Goal: Task Accomplishment & Management: Use online tool/utility

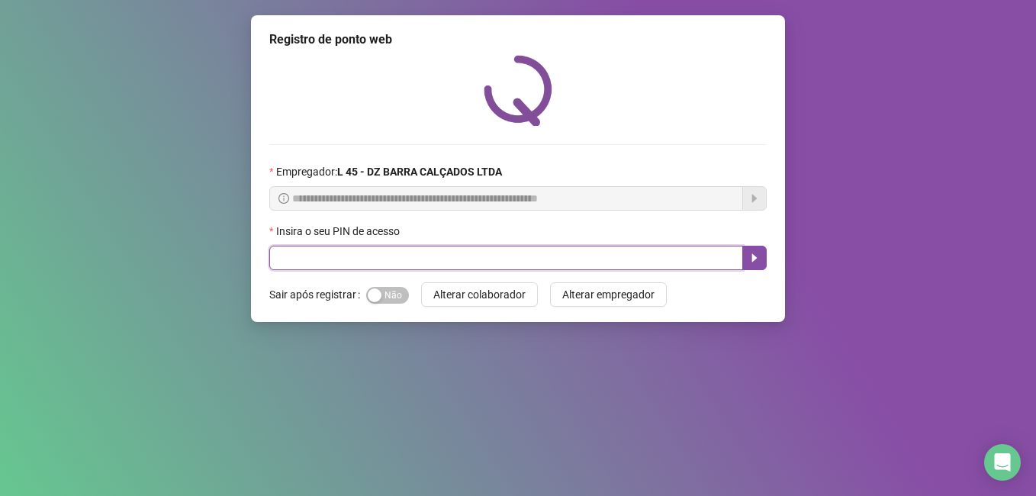
click at [358, 250] on input "text" at bounding box center [506, 258] width 474 height 24
type input "*****"
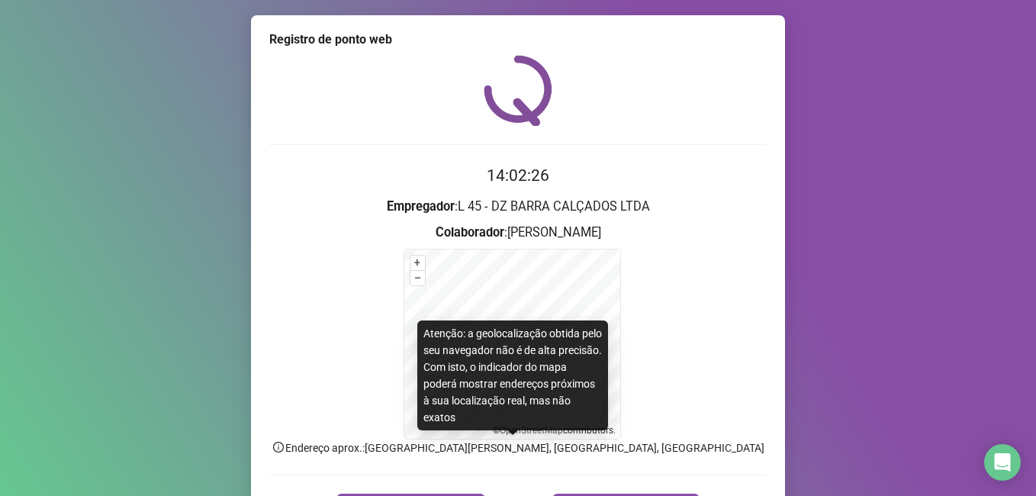
scroll to position [95, 0]
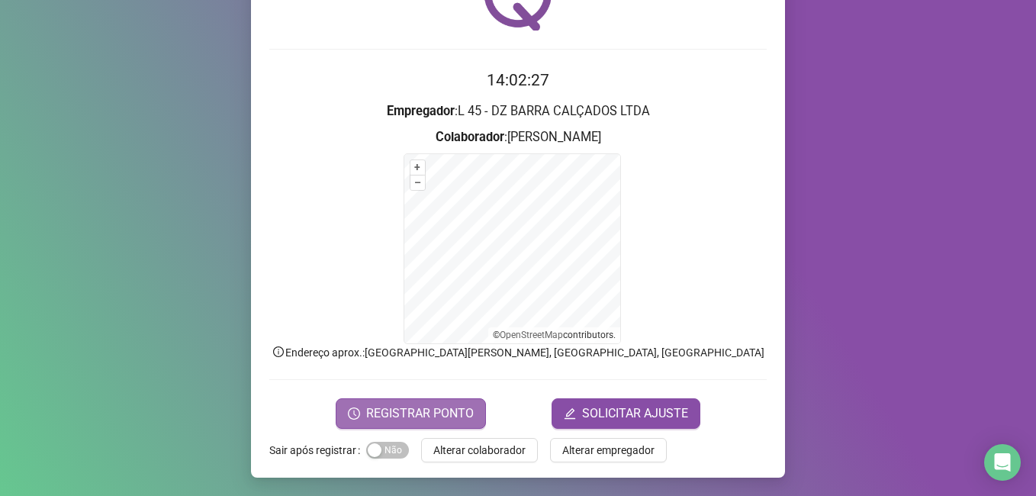
click at [421, 413] on span "REGISTRAR PONTO" at bounding box center [420, 413] width 108 height 18
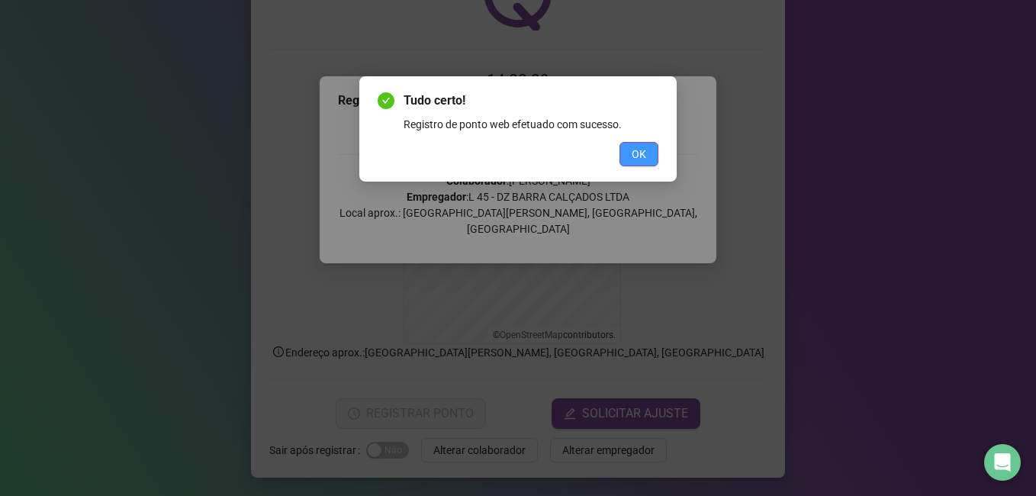
click at [643, 153] on span "OK" at bounding box center [638, 154] width 14 height 17
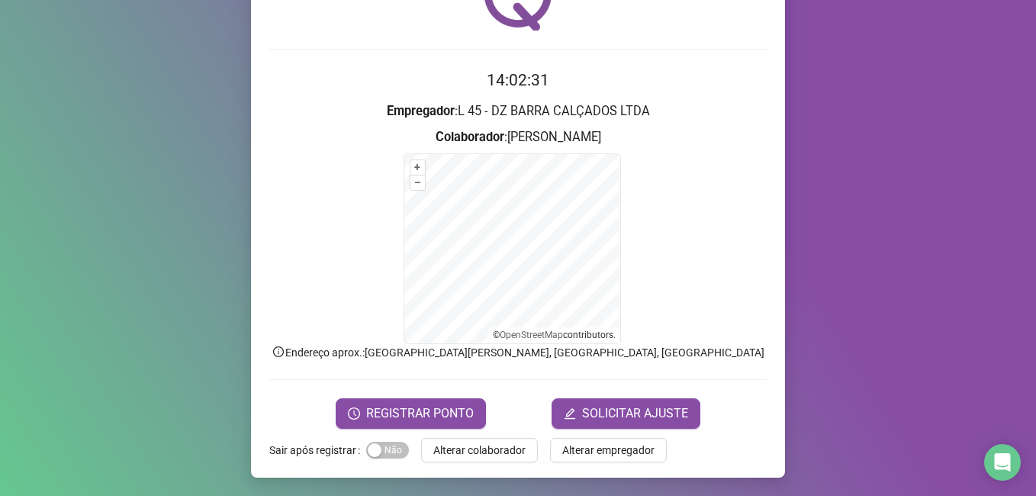
click at [446, 443] on span "Alterar colaborador" at bounding box center [479, 450] width 92 height 17
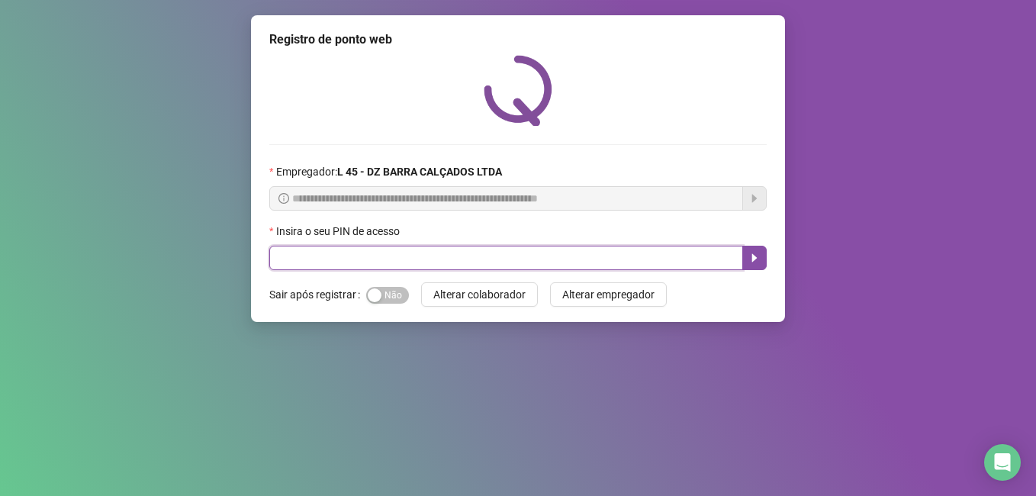
click at [342, 249] on input "text" at bounding box center [506, 258] width 474 height 24
type input "*****"
click at [761, 263] on button "button" at bounding box center [754, 258] width 24 height 24
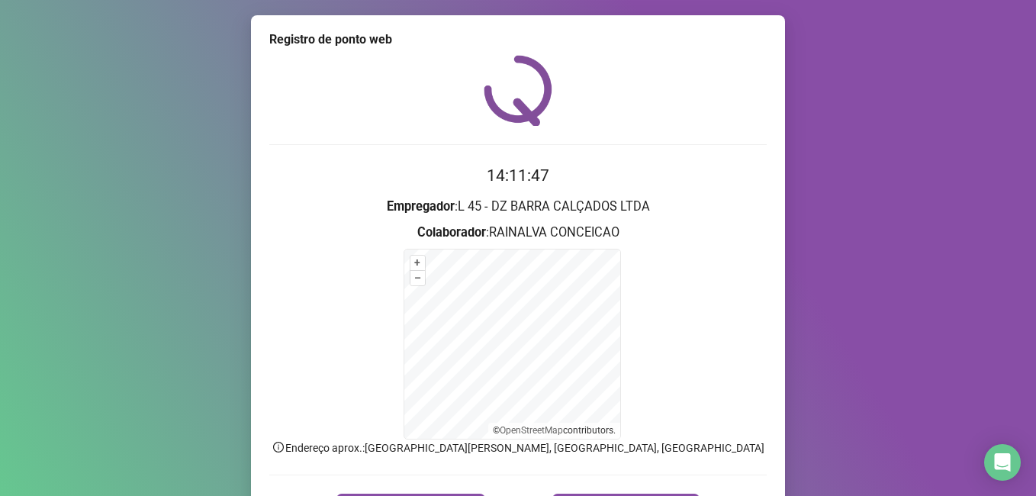
scroll to position [95, 0]
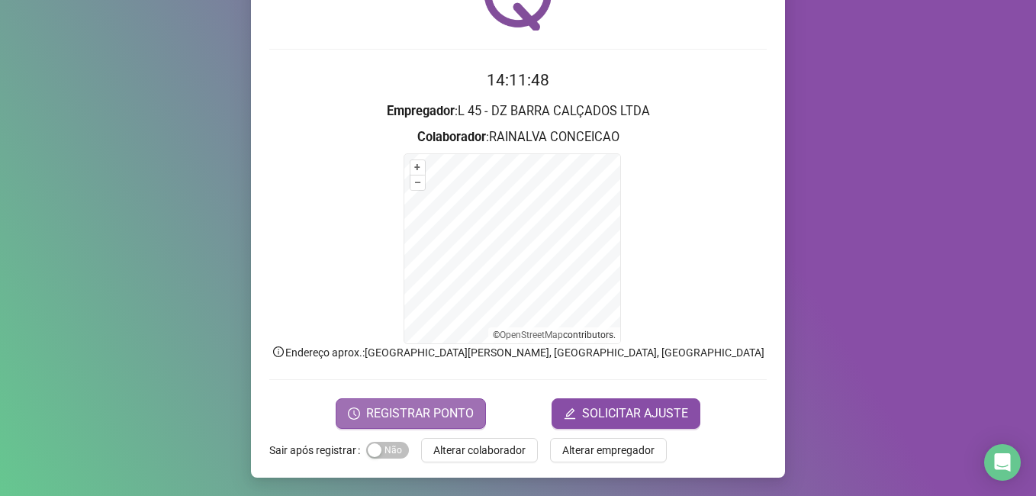
click at [421, 413] on span "REGISTRAR PONTO" at bounding box center [420, 413] width 108 height 18
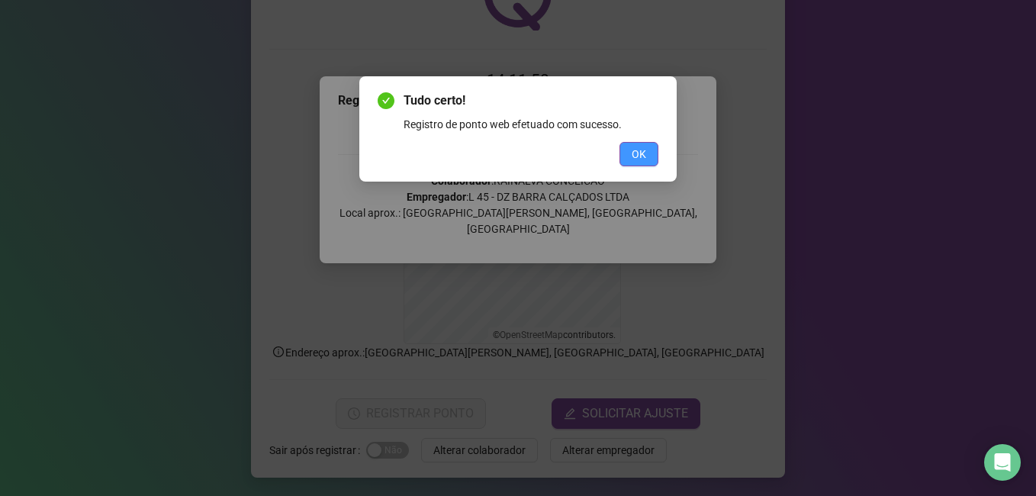
click at [634, 155] on span "OK" at bounding box center [638, 154] width 14 height 17
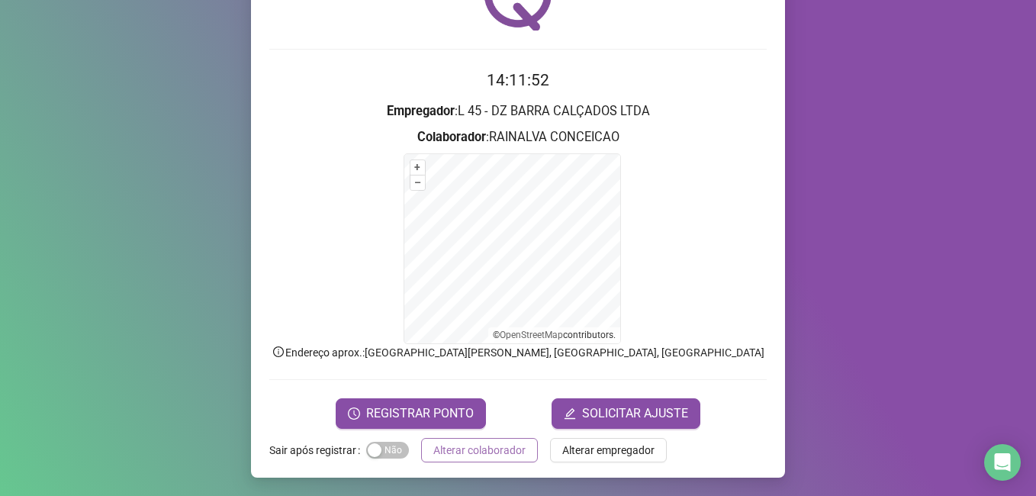
click at [448, 451] on span "Alterar colaborador" at bounding box center [479, 450] width 92 height 17
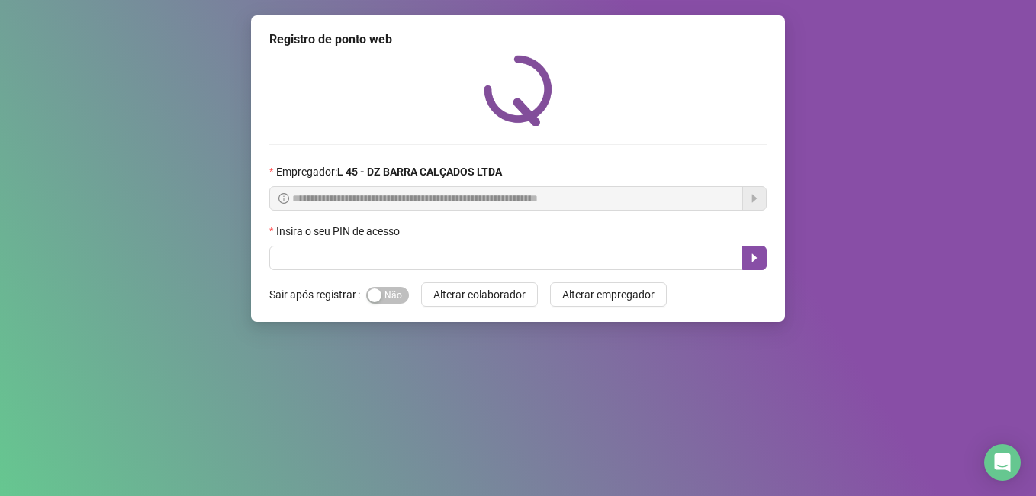
scroll to position [0, 0]
